Goal: Communication & Community: Answer question/provide support

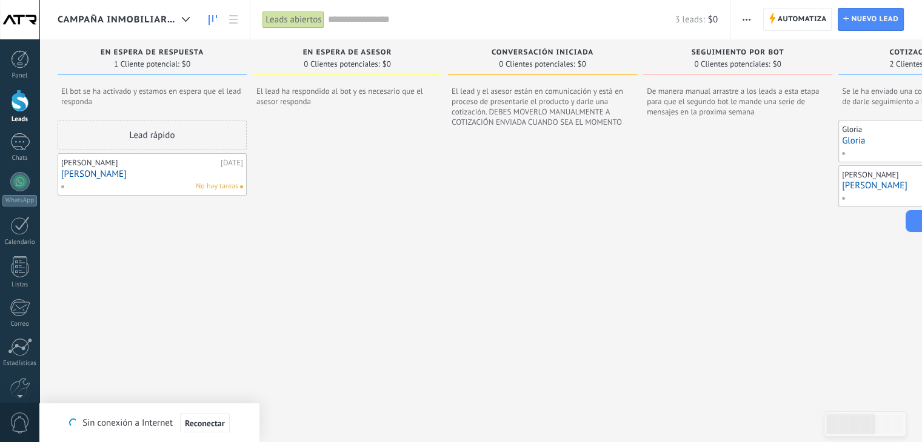
scroll to position [18, 0]
click at [22, 146] on div "1" at bounding box center [19, 142] width 19 height 18
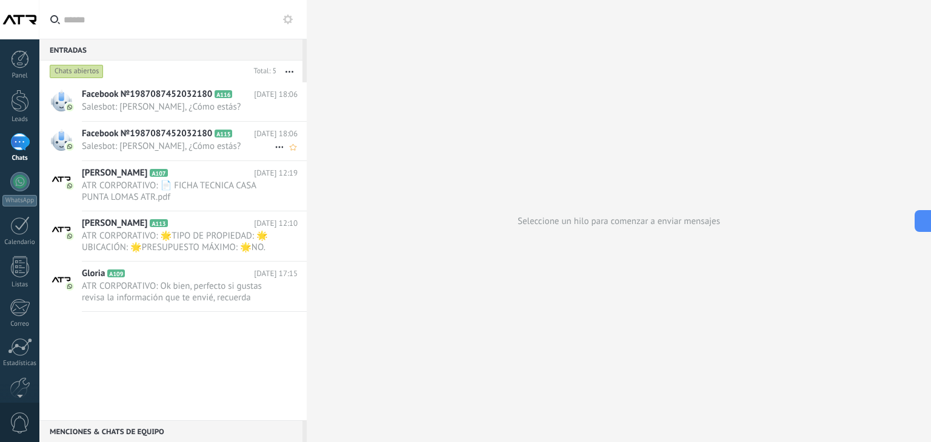
click at [201, 137] on span "Facebook №1987087452032180" at bounding box center [147, 134] width 130 height 12
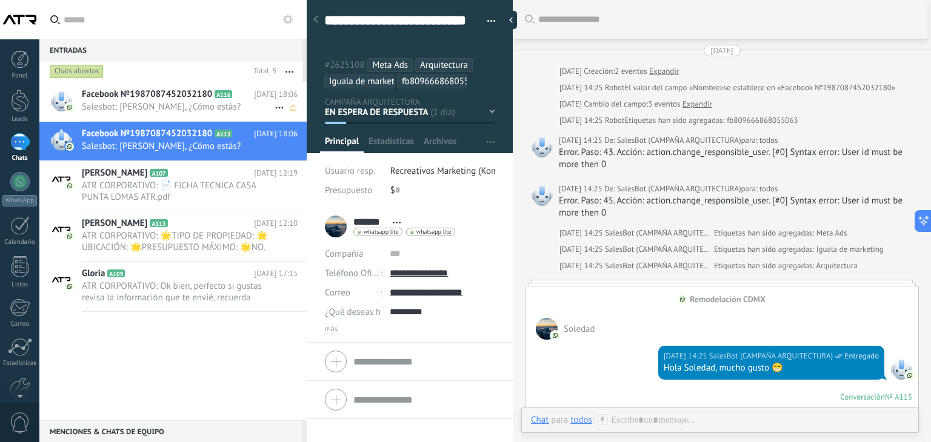
click at [164, 105] on span "Salesbot: [PERSON_NAME], ¿Cómo estás?" at bounding box center [178, 107] width 193 height 12
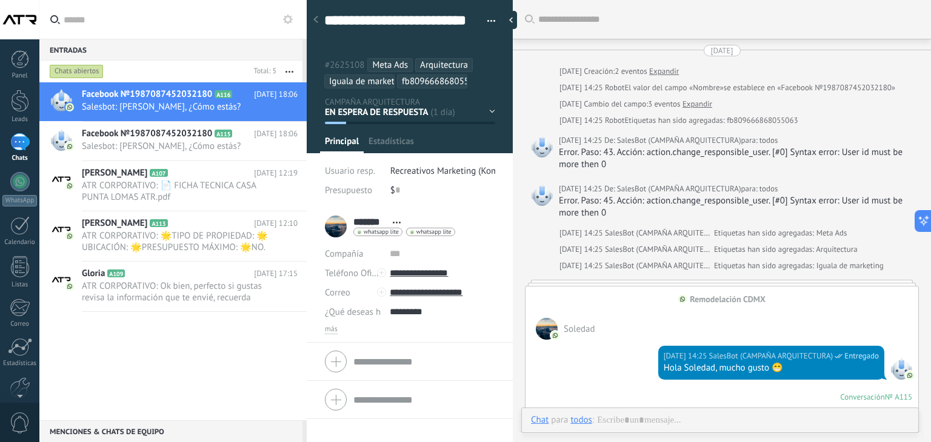
scroll to position [1856, 0]
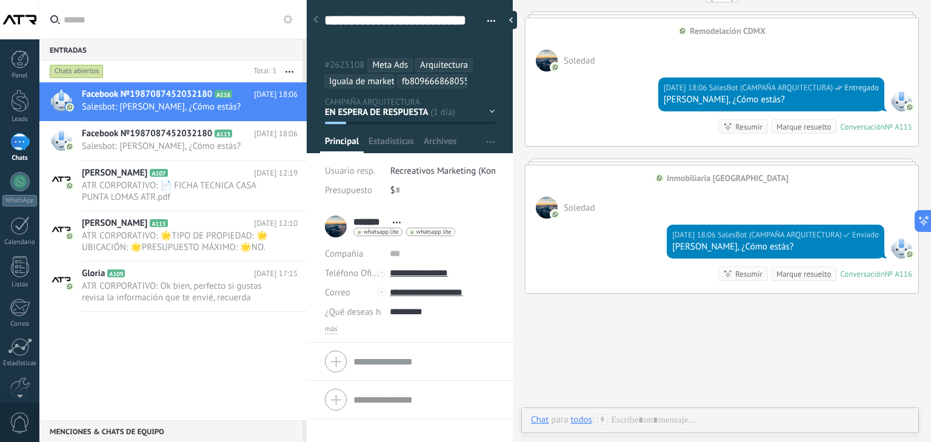
click at [177, 383] on div "Facebook №1987087452032180 A116 [DATE] 18:06 Salesbot: [PERSON_NAME], ¿Cómo est…" at bounding box center [172, 251] width 267 height 338
click at [136, 192] on span "ATR CORPORATIVO: 📄 FICHA TECNICA CASA PUNTA LOMAS ATR.pdf" at bounding box center [178, 191] width 193 height 23
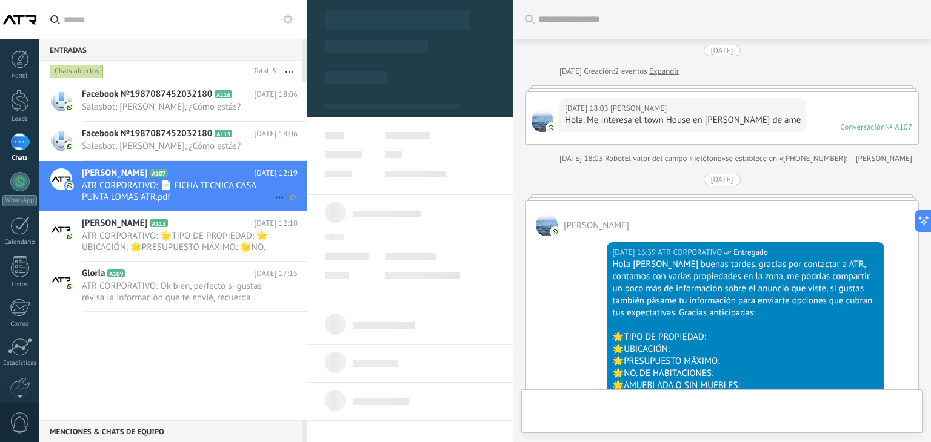
type textarea "******"
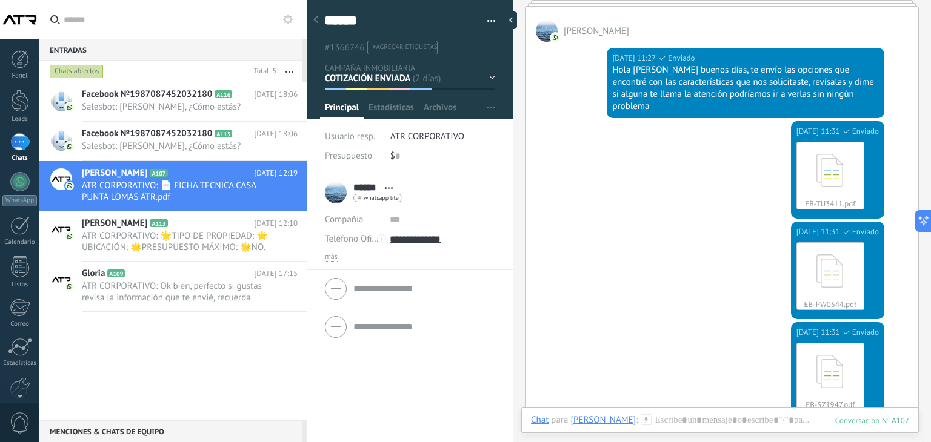
scroll to position [817, 0]
